Goal: Information Seeking & Learning: Learn about a topic

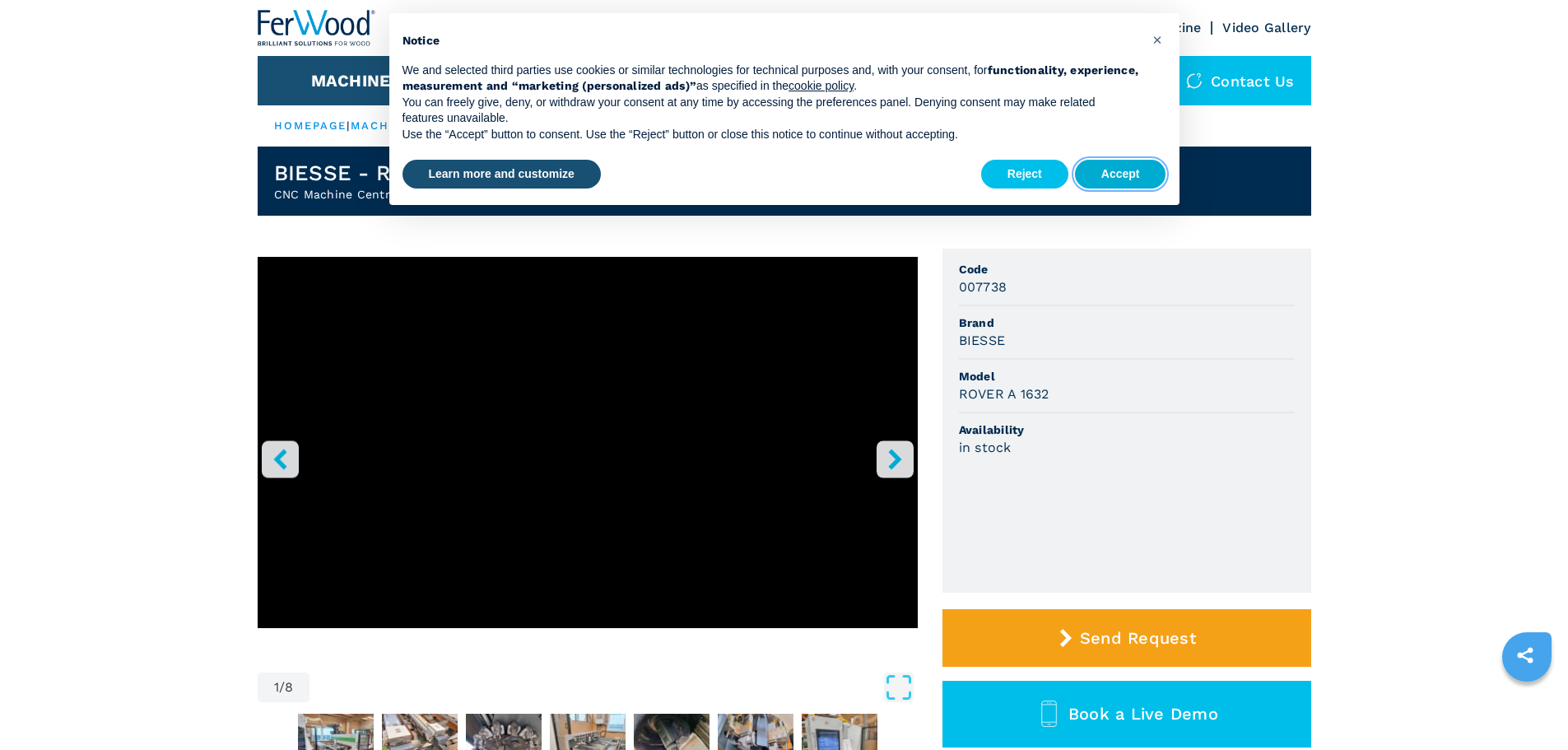
click at [1138, 177] on button "Accept" at bounding box center [1121, 175] width 92 height 30
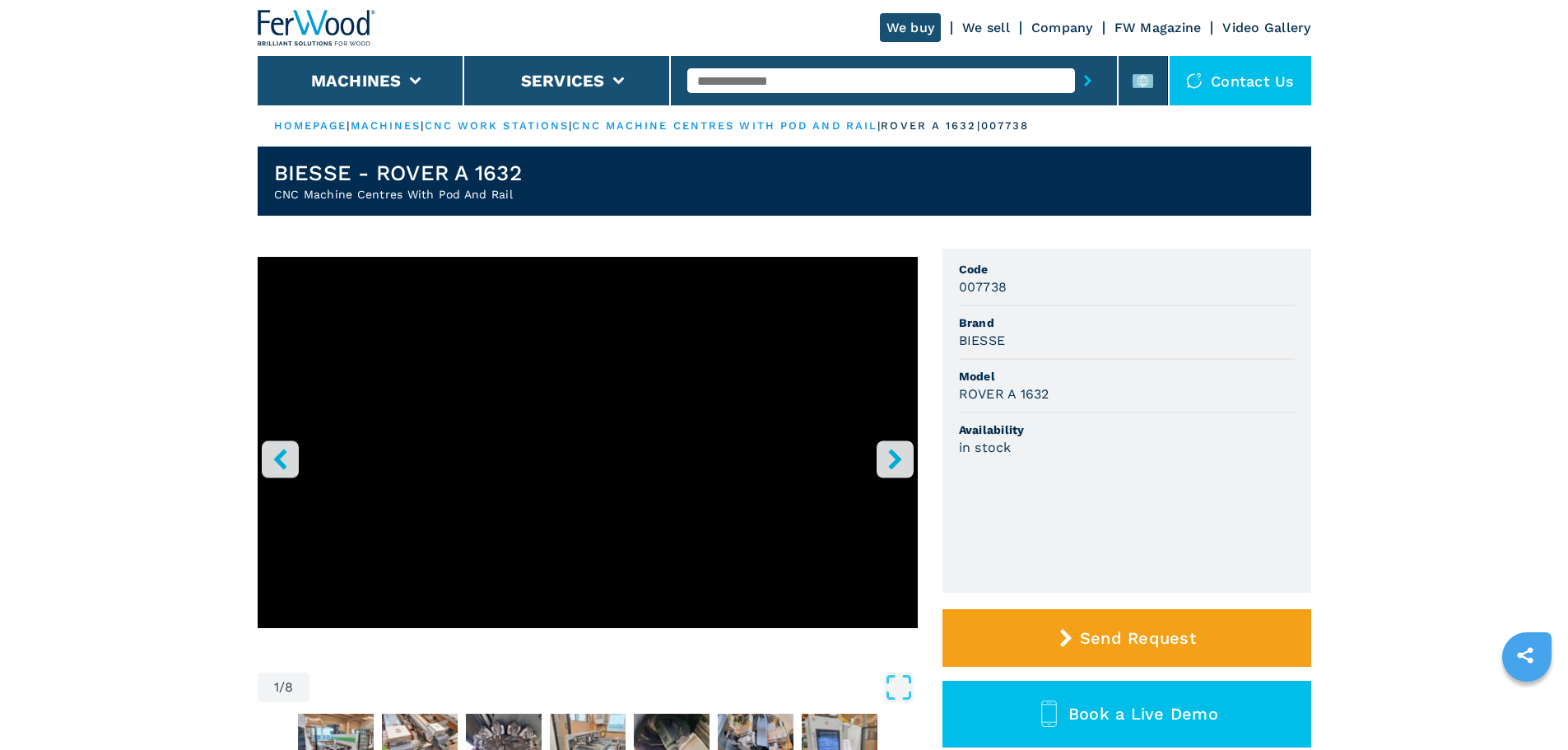
click at [889, 442] on button "right-button" at bounding box center [895, 459] width 37 height 37
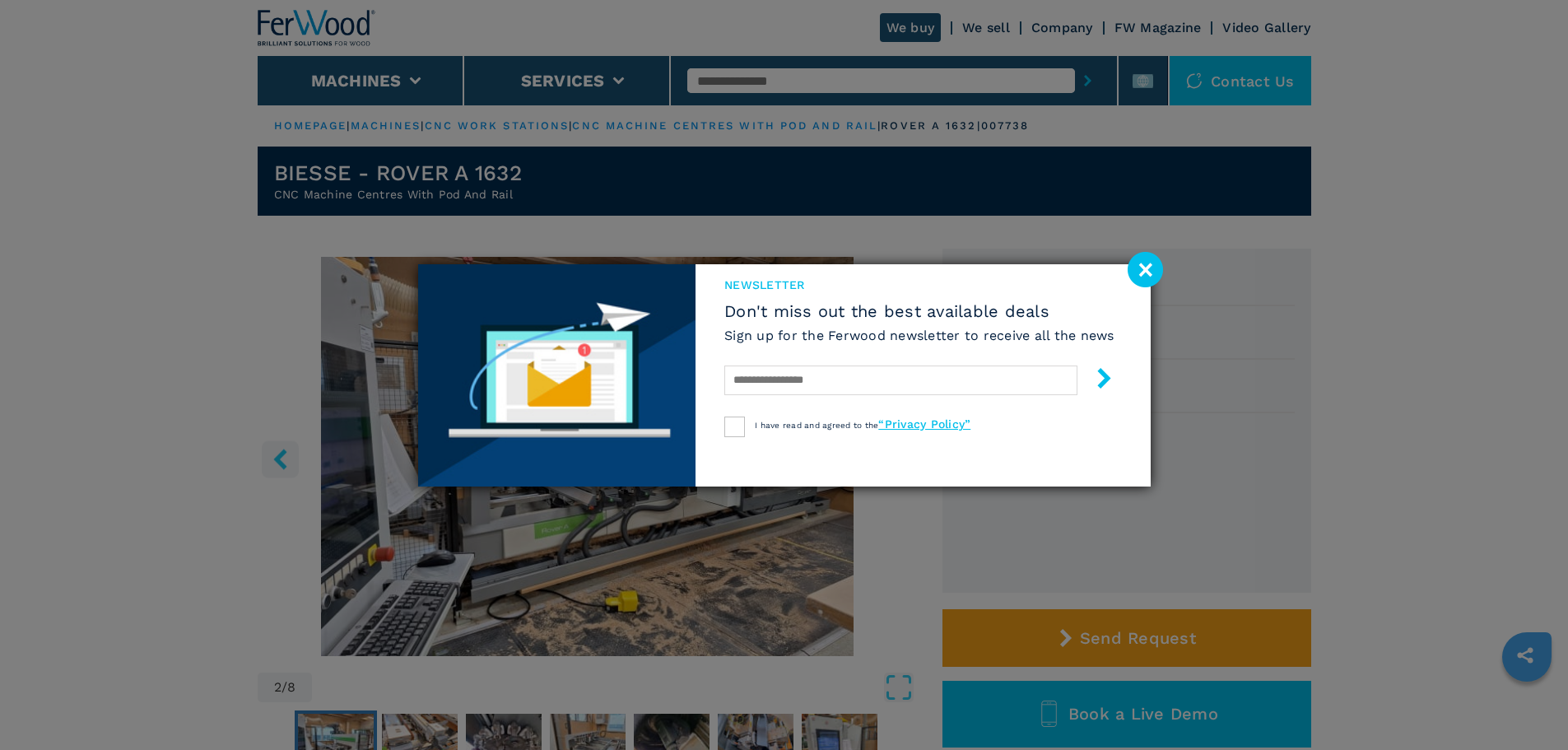
click at [894, 454] on div "newsletter Don't miss out the best available deals Sign up for the Ferwood news…" at bounding box center [919, 375] width 448 height 222
drag, startPoint x: 1153, startPoint y: 271, endPoint x: 1093, endPoint y: 309, distance: 71.0
click at [1153, 271] on image at bounding box center [1145, 269] width 35 height 35
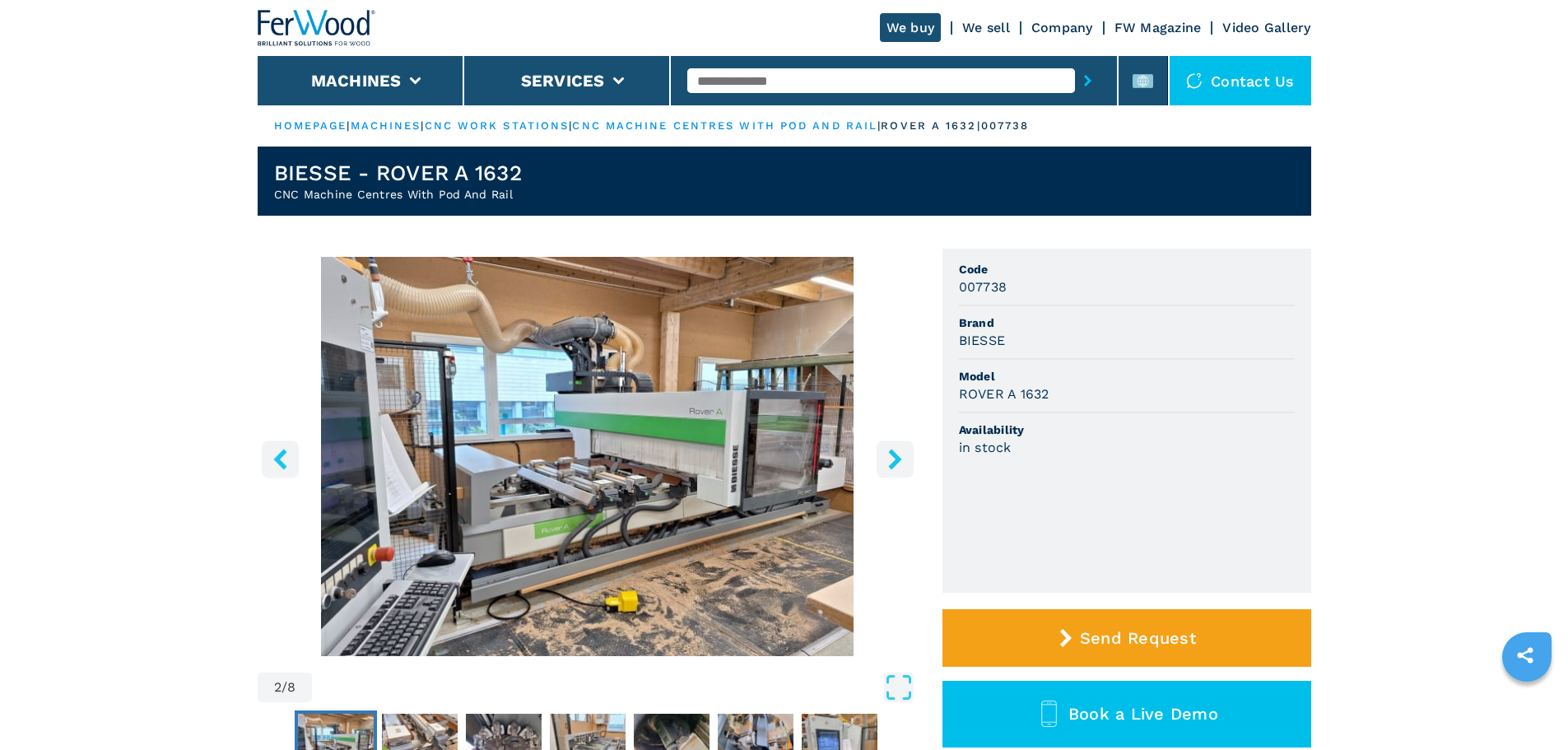
click at [896, 464] on icon "right-button" at bounding box center [895, 459] width 13 height 21
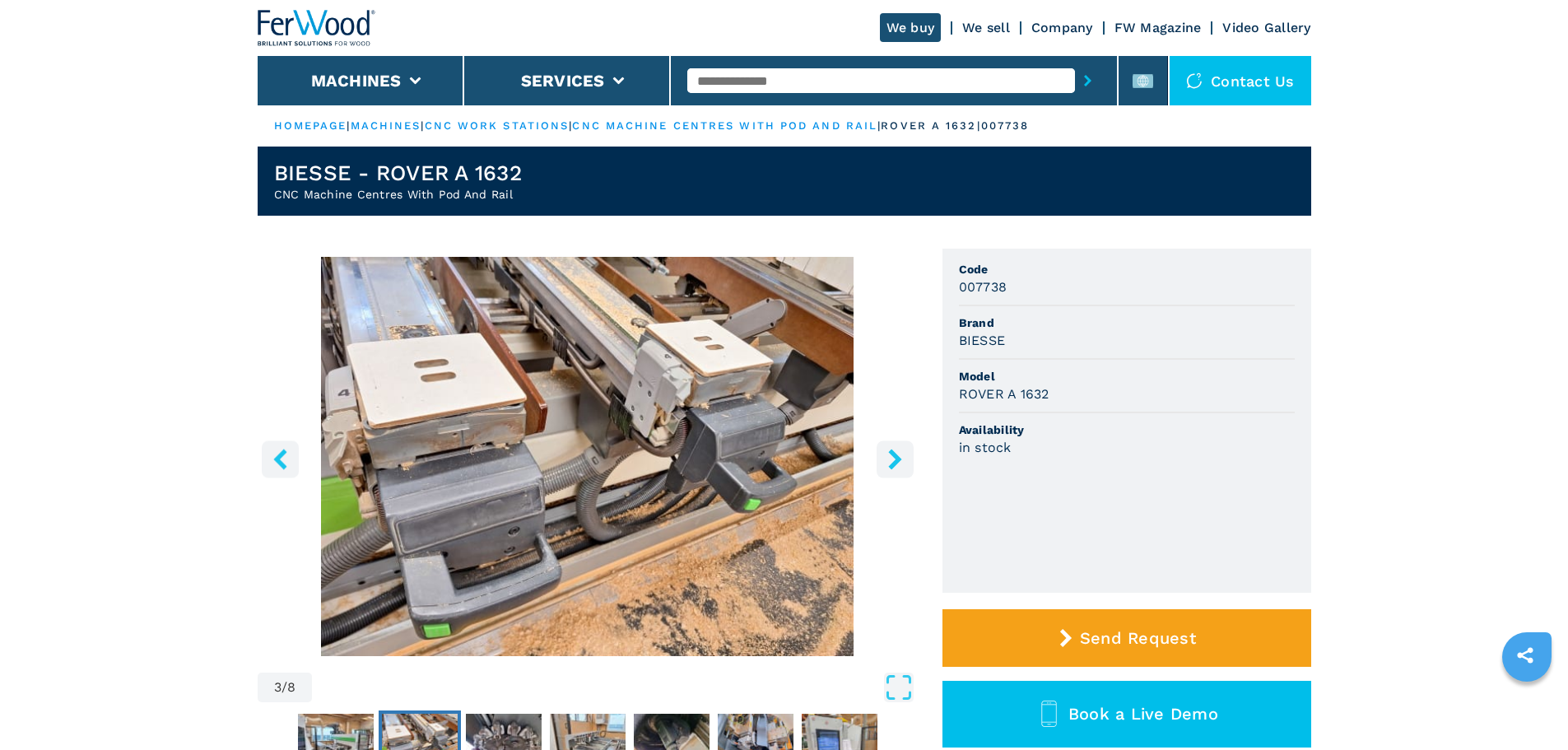
click at [896, 464] on icon "right-button" at bounding box center [895, 459] width 13 height 21
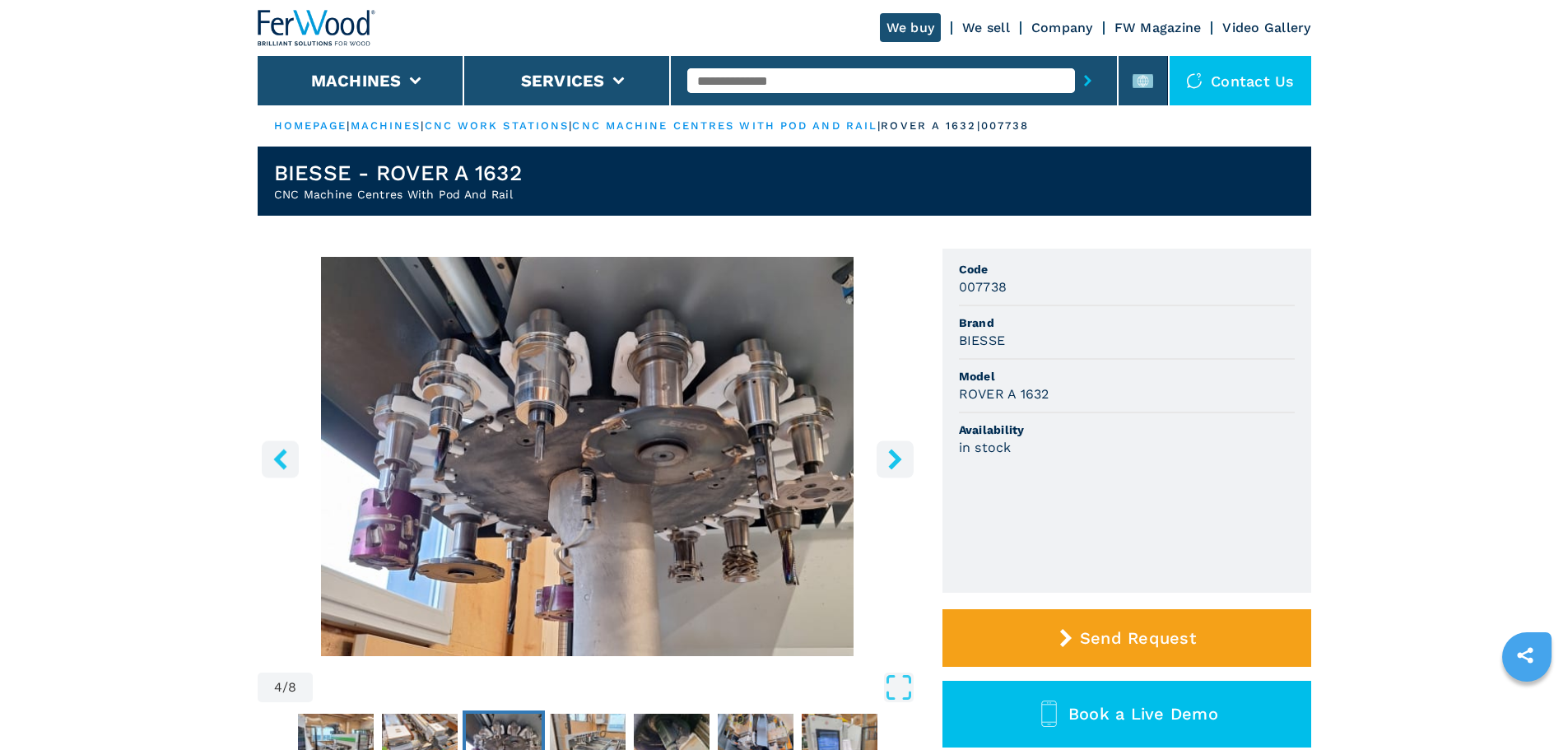
click at [896, 464] on icon "right-button" at bounding box center [895, 459] width 13 height 21
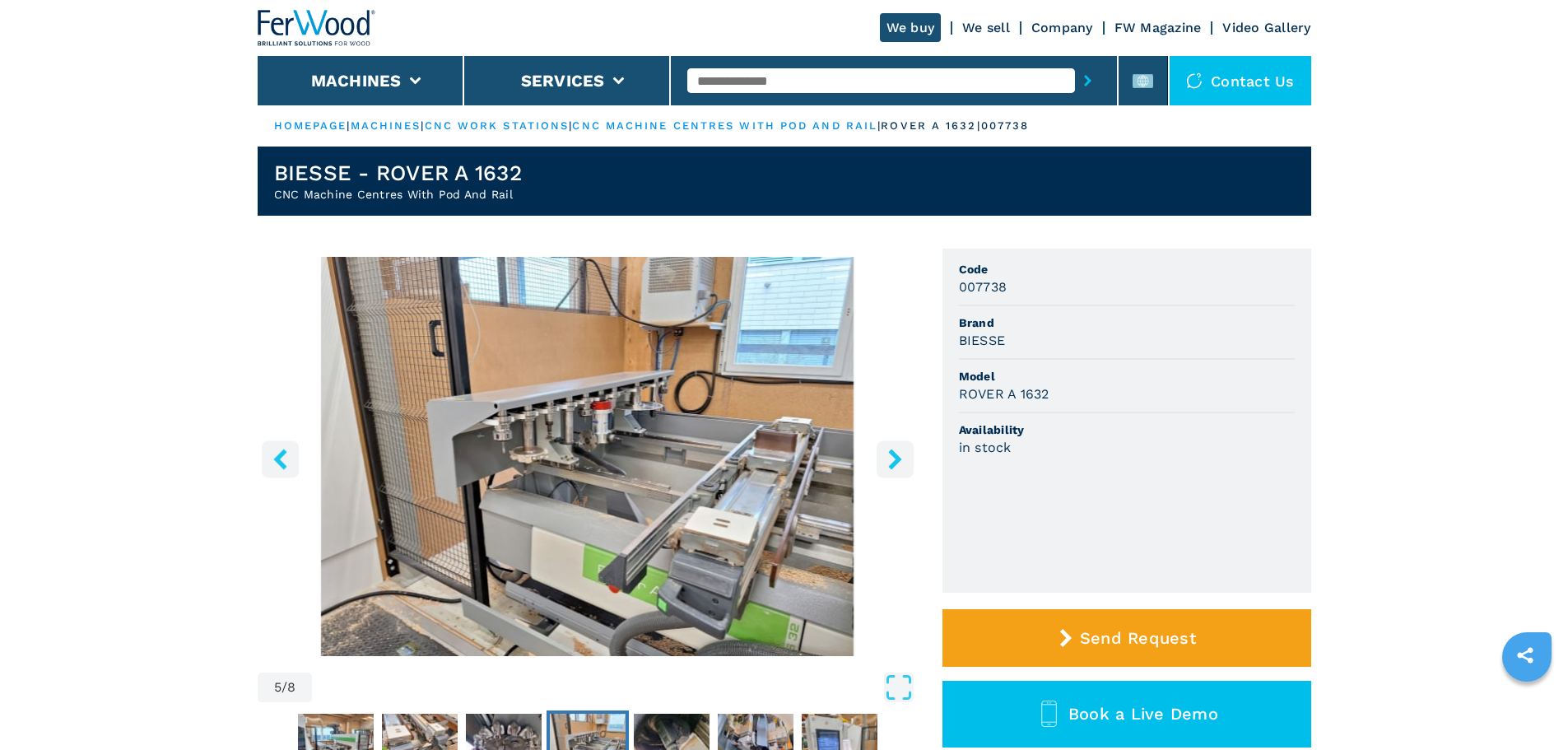
click at [896, 464] on icon "right-button" at bounding box center [895, 459] width 13 height 21
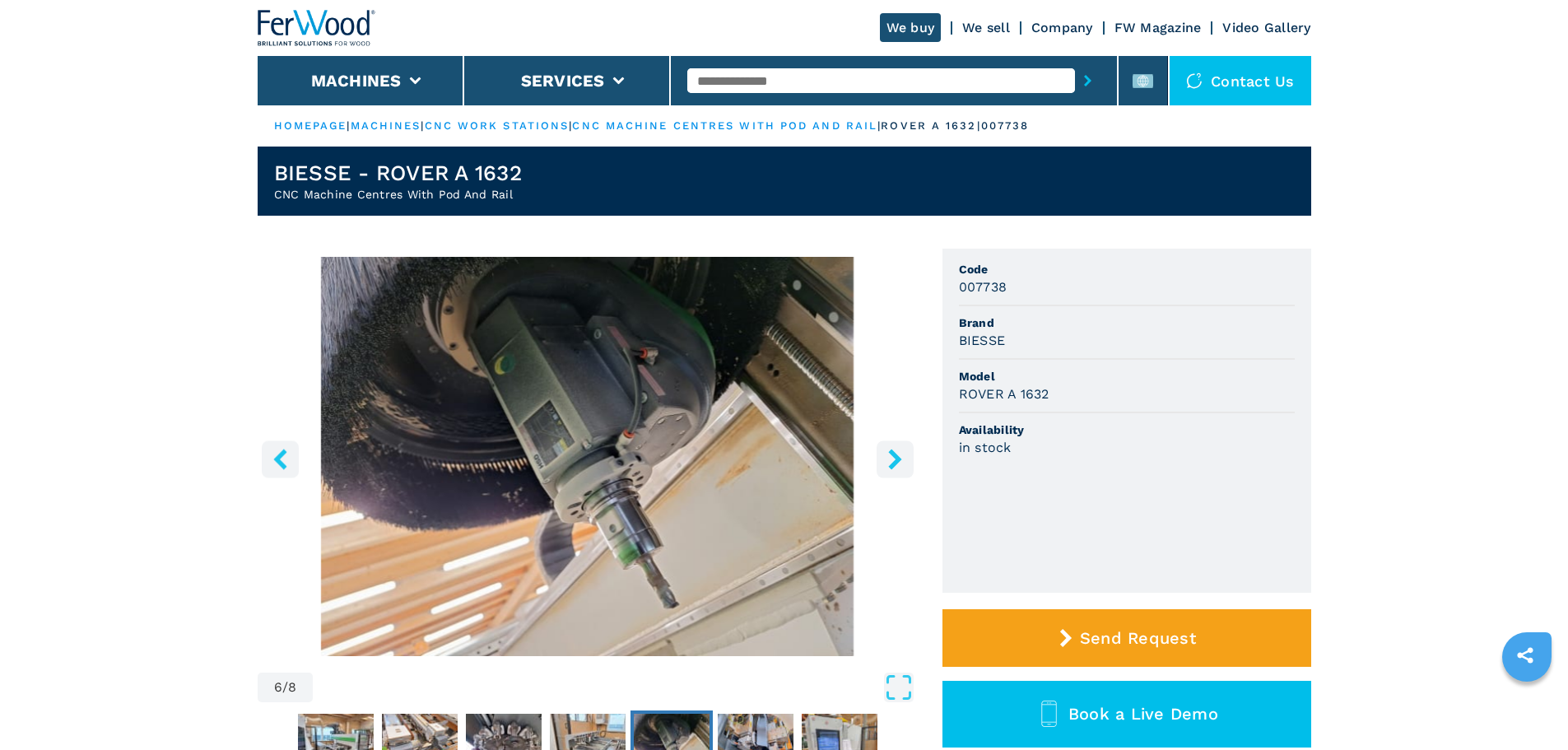
click at [896, 464] on icon "right-button" at bounding box center [895, 459] width 13 height 21
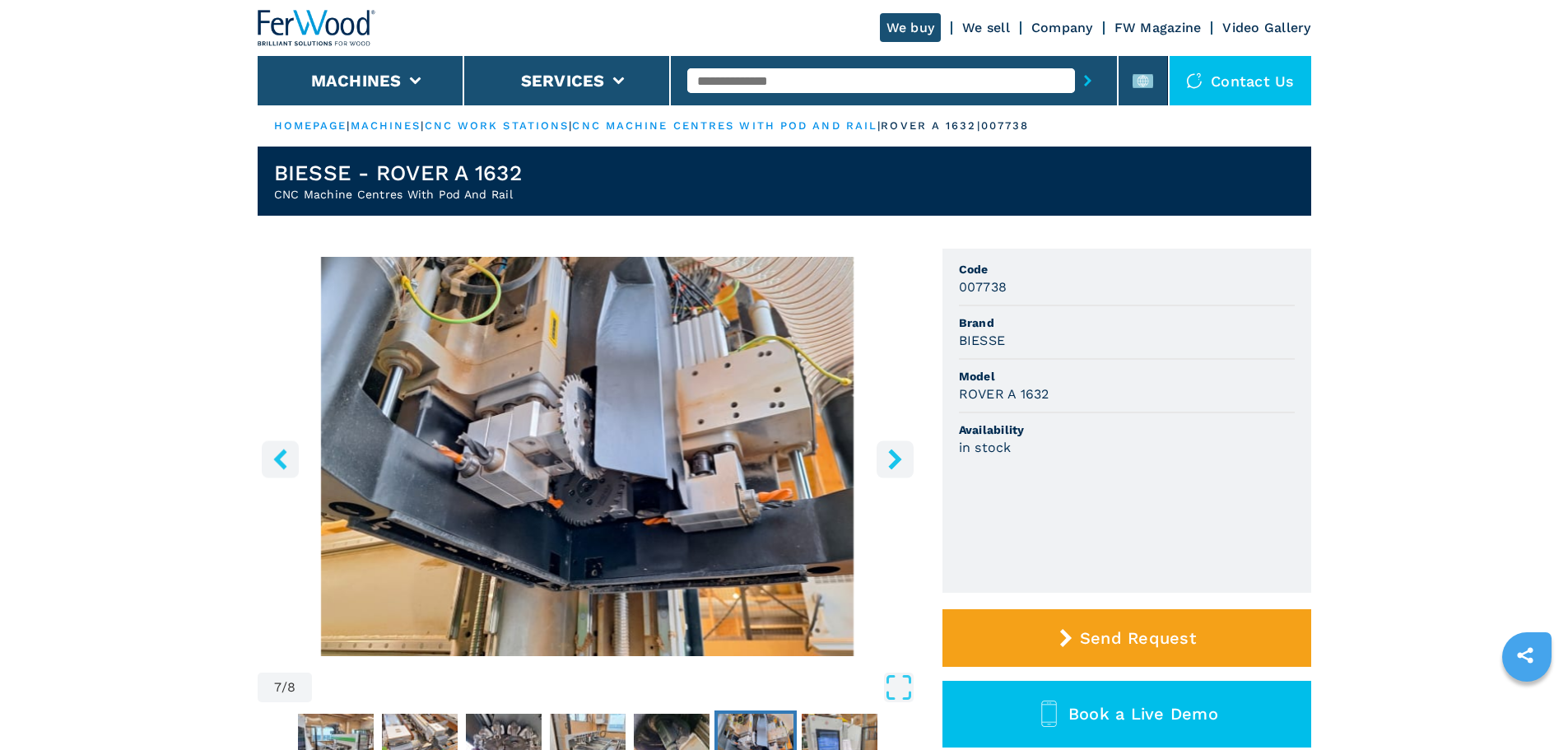
click at [896, 464] on icon "right-button" at bounding box center [895, 459] width 13 height 21
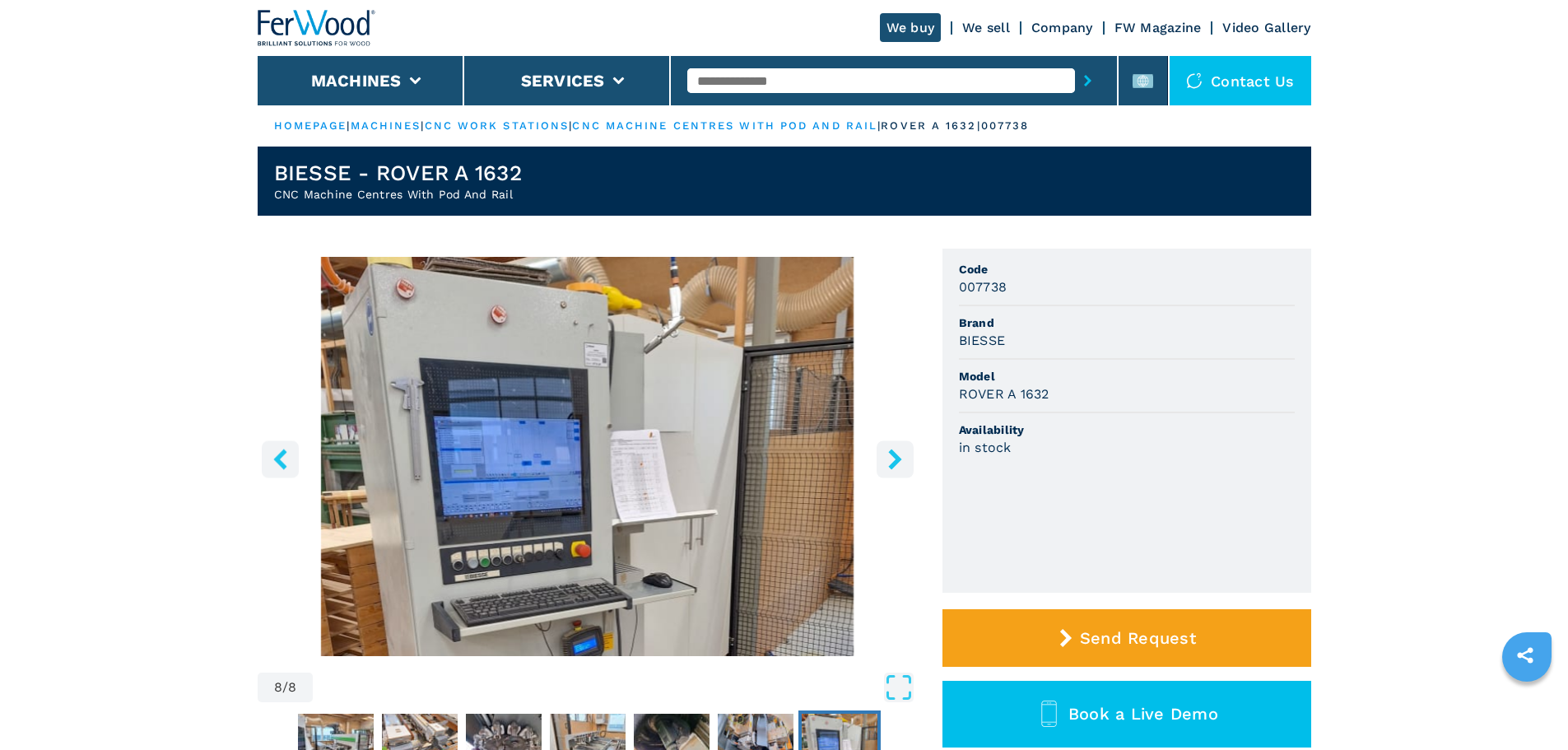
click at [896, 464] on icon "right-button" at bounding box center [895, 459] width 13 height 21
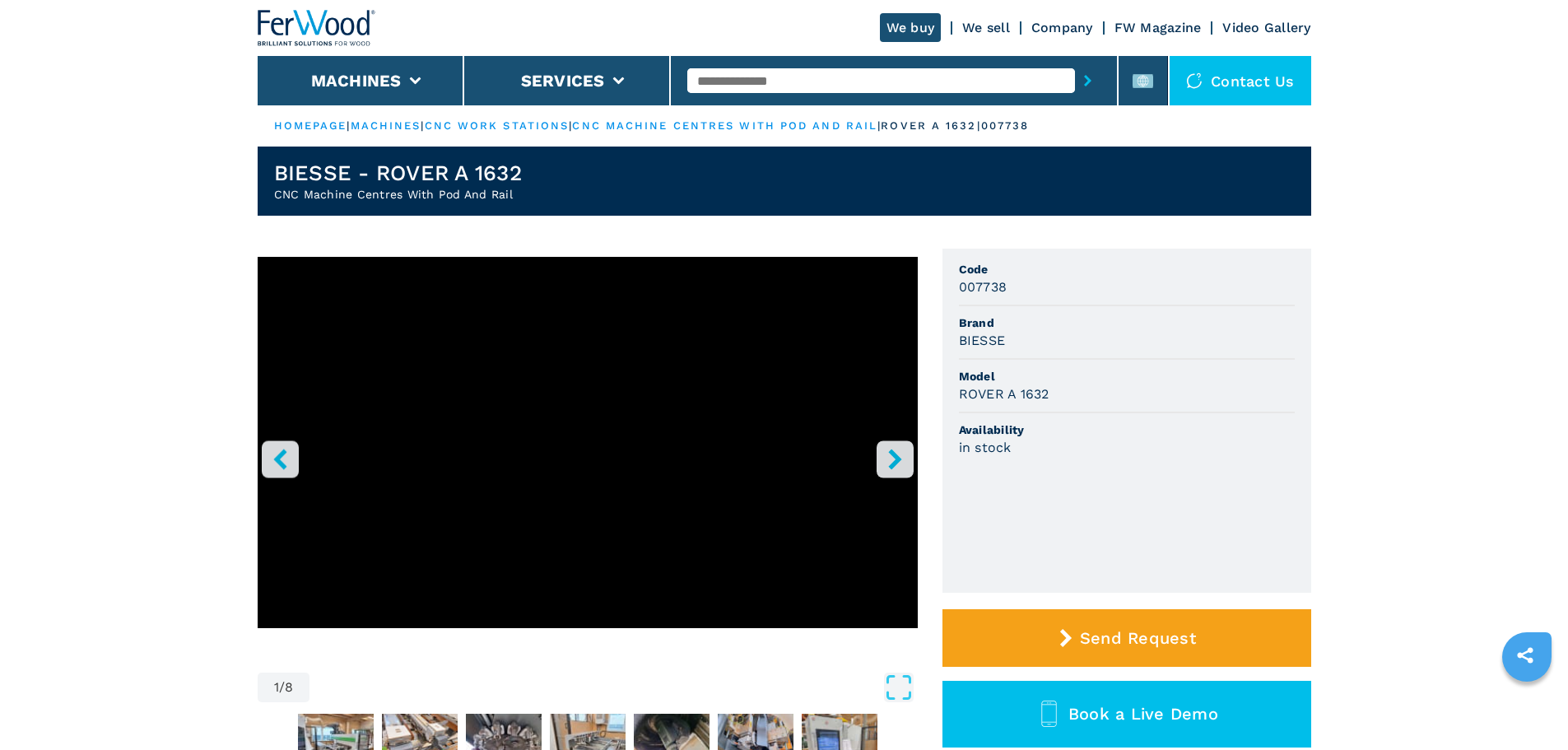
click at [896, 464] on icon "right-button" at bounding box center [895, 459] width 13 height 21
